Goal: Task Accomplishment & Management: Manage account settings

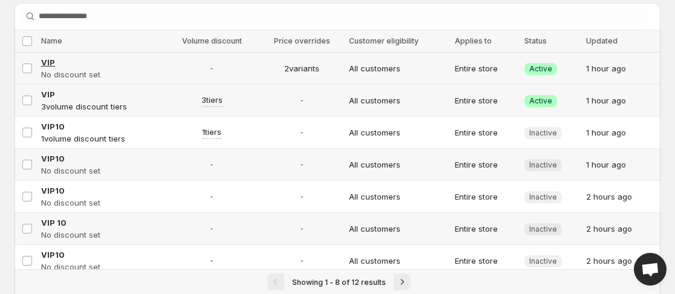
scroll to position [22, 0]
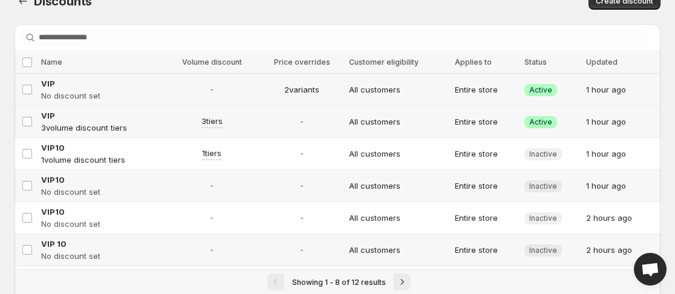
click at [21, 96] on td "Select discount" at bounding box center [26, 90] width 23 height 32
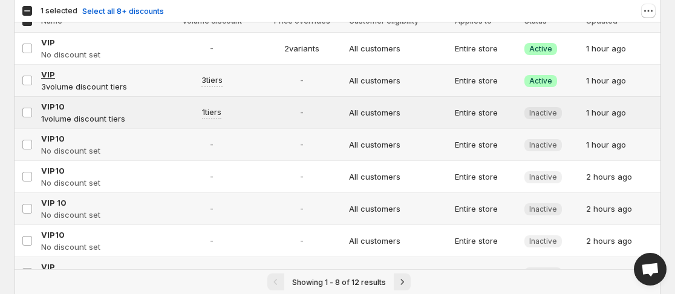
scroll to position [82, 0]
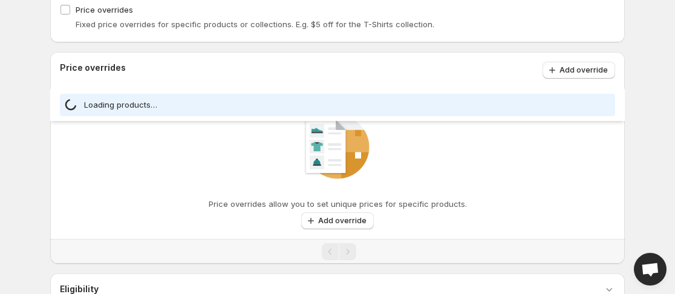
select select "**********"
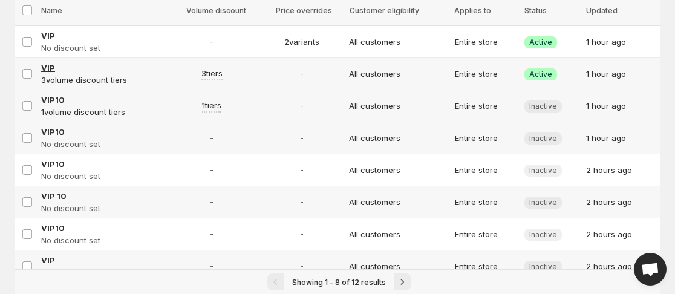
scroll to position [82, 0]
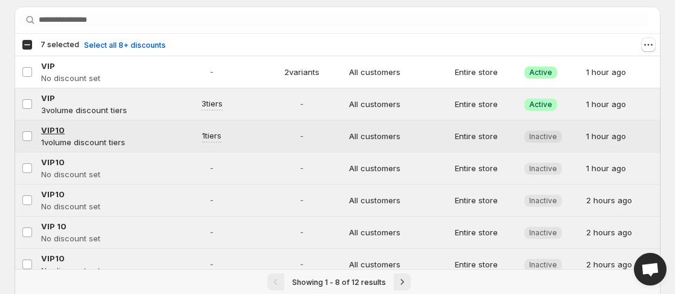
scroll to position [60, 0]
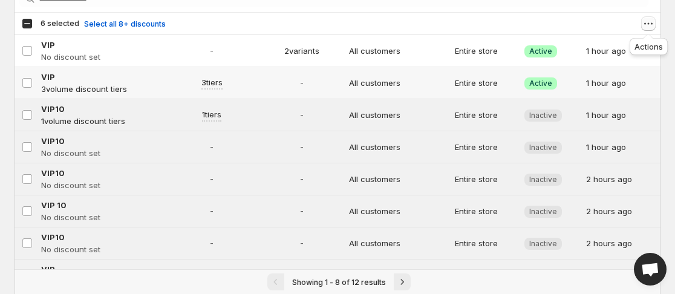
click at [649, 21] on icon "Actions" at bounding box center [648, 24] width 12 height 12
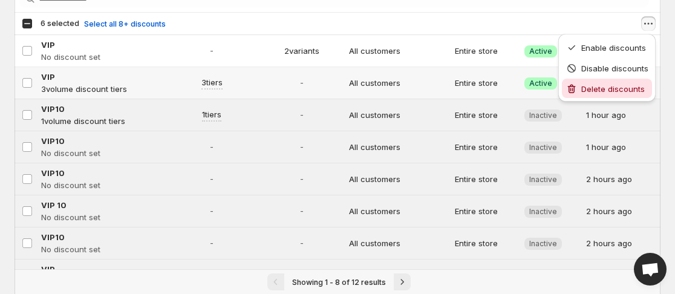
click at [623, 87] on span "Delete discounts" at bounding box center [612, 89] width 63 height 10
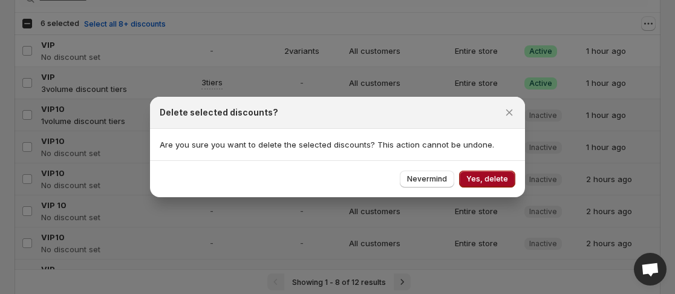
click at [495, 178] on span "Yes, delete" at bounding box center [487, 179] width 42 height 10
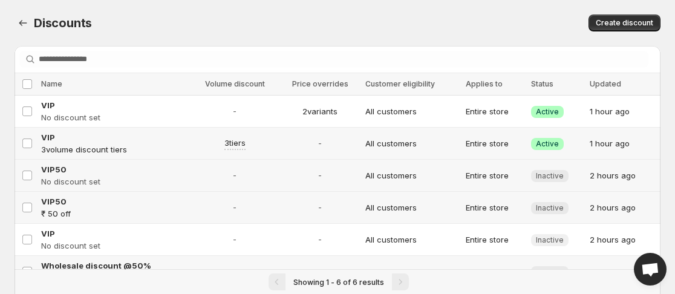
scroll to position [18, 0]
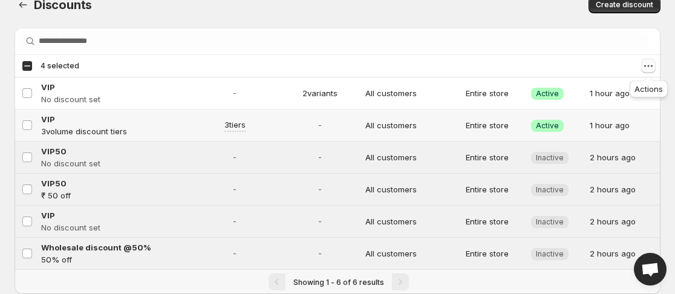
click at [647, 65] on icon "Actions" at bounding box center [648, 66] width 12 height 12
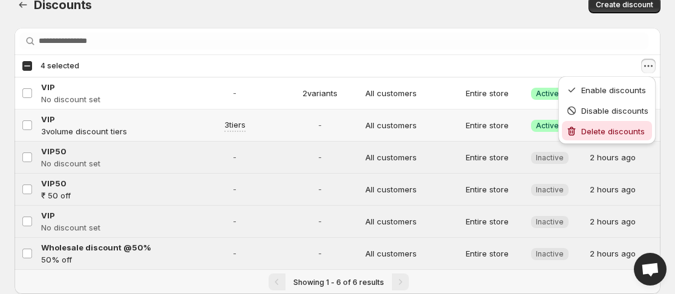
click at [592, 134] on span "Delete discounts" at bounding box center [612, 131] width 63 height 10
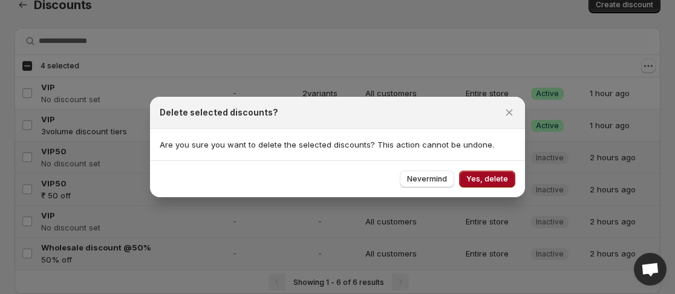
click at [496, 179] on span "Yes, delete" at bounding box center [487, 179] width 42 height 10
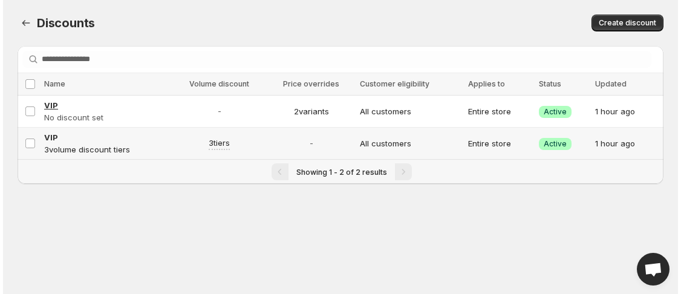
scroll to position [0, 0]
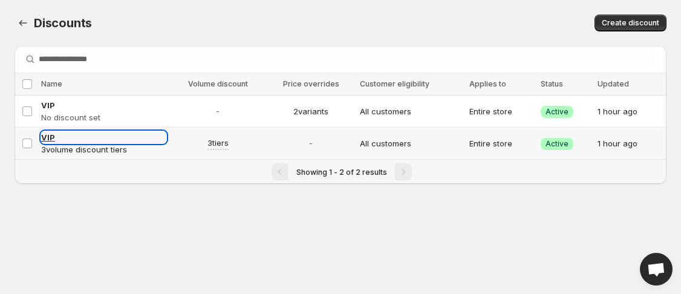
click at [86, 134] on link "VIP" at bounding box center [103, 137] width 125 height 12
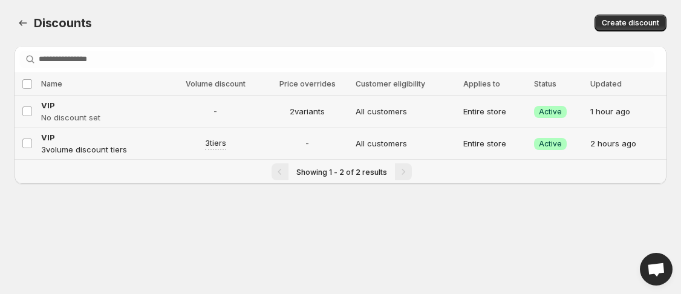
select select "**********"
